Goal: Information Seeking & Learning: Learn about a topic

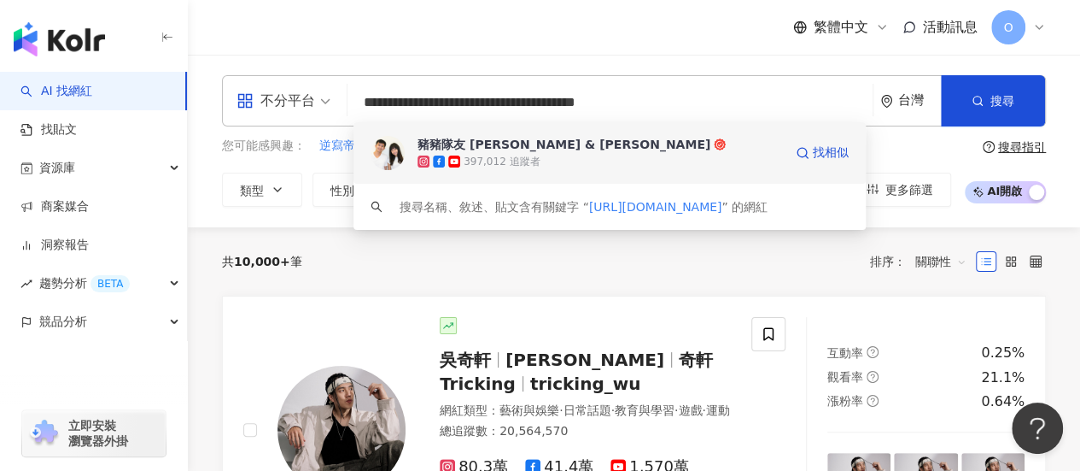
click at [557, 155] on div "397,012 追蹤者" at bounding box center [601, 161] width 366 height 17
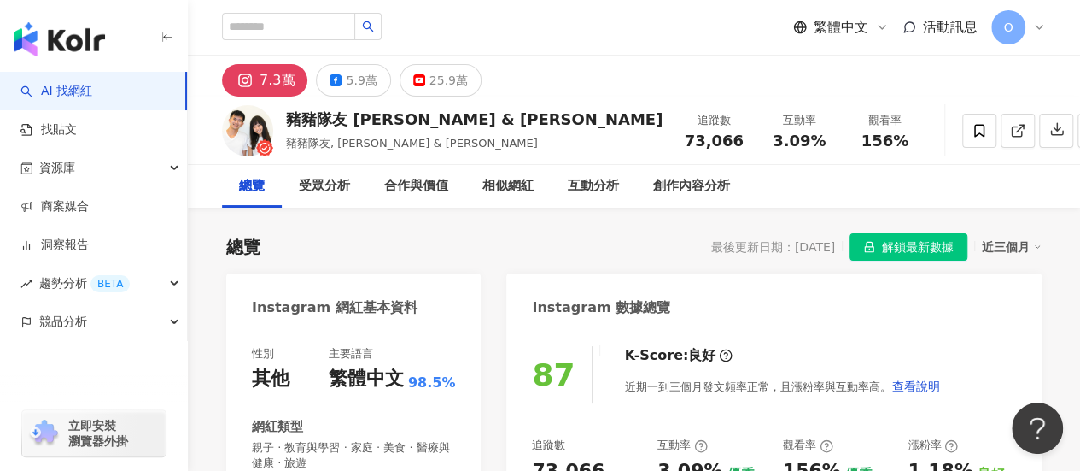
click at [933, 250] on span "解鎖最新數據" at bounding box center [918, 247] width 72 height 27
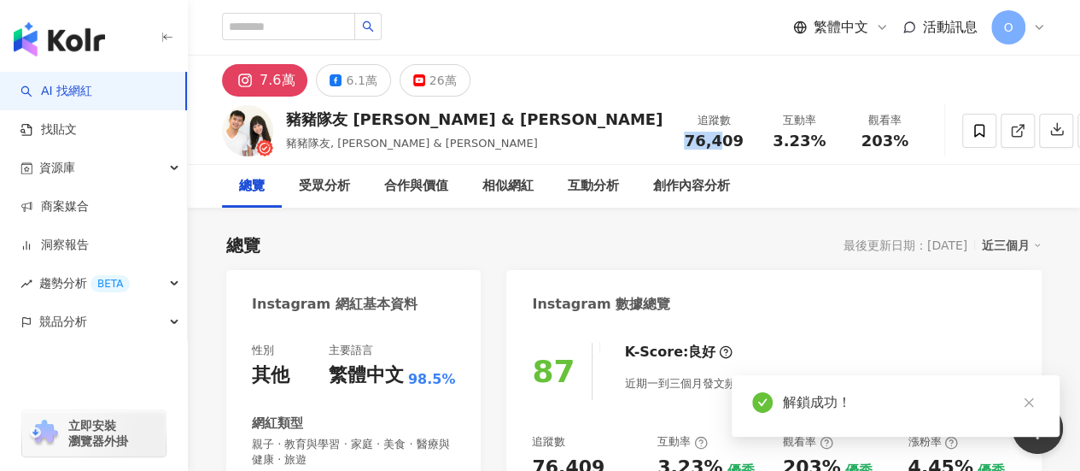
drag, startPoint x: 620, startPoint y: 145, endPoint x: 649, endPoint y: 146, distance: 29.0
click at [682, 148] on div "76,409" at bounding box center [714, 140] width 65 height 17
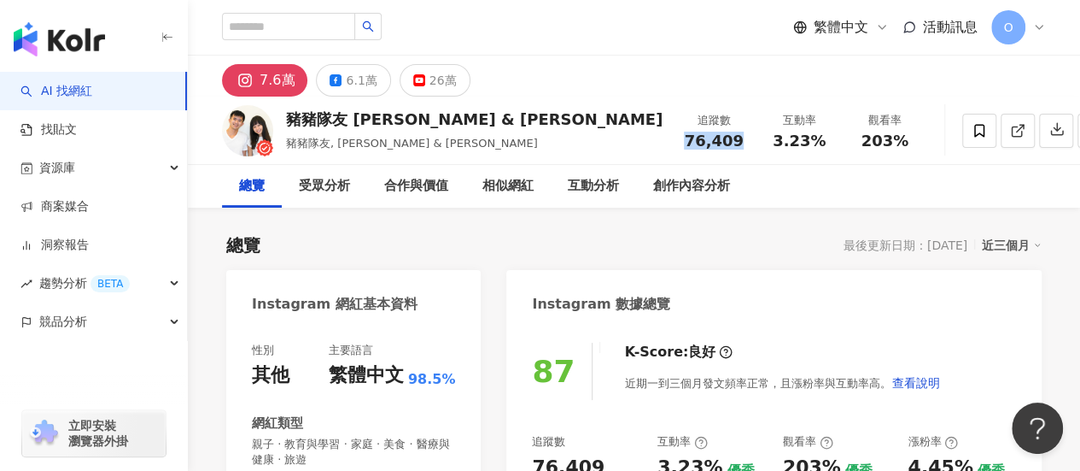
drag, startPoint x: 649, startPoint y: 146, endPoint x: 624, endPoint y: 145, distance: 24.8
click at [684, 145] on span "76,409" at bounding box center [713, 141] width 59 height 18
